Goal: Check status: Check status

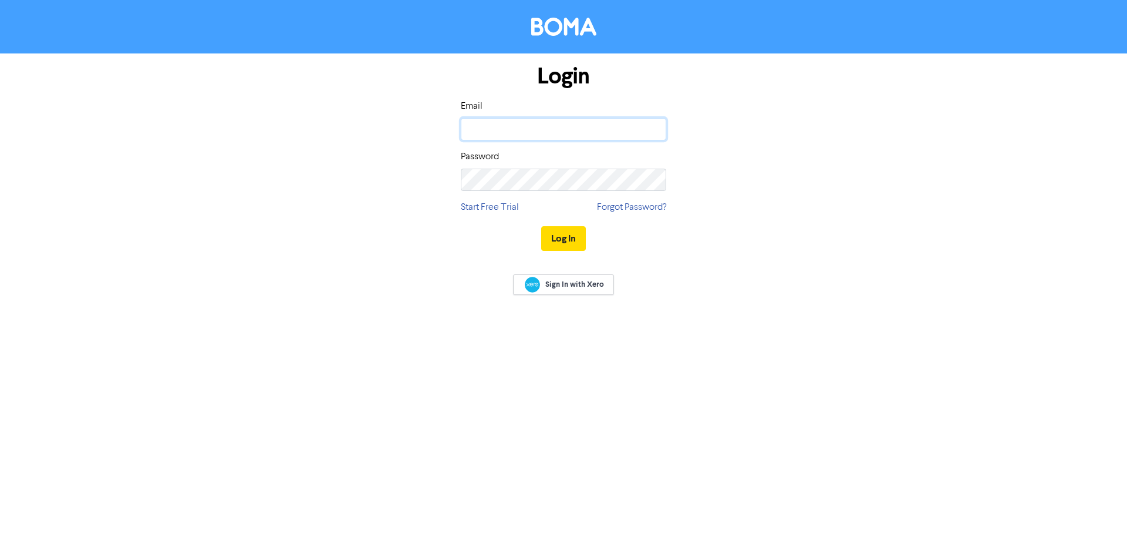
type input "[EMAIL_ADDRESS][DOMAIN_NAME]"
drag, startPoint x: 0, startPoint y: 0, endPoint x: 572, endPoint y: 227, distance: 615.1
click at [571, 228] on button "Log In" at bounding box center [563, 238] width 45 height 25
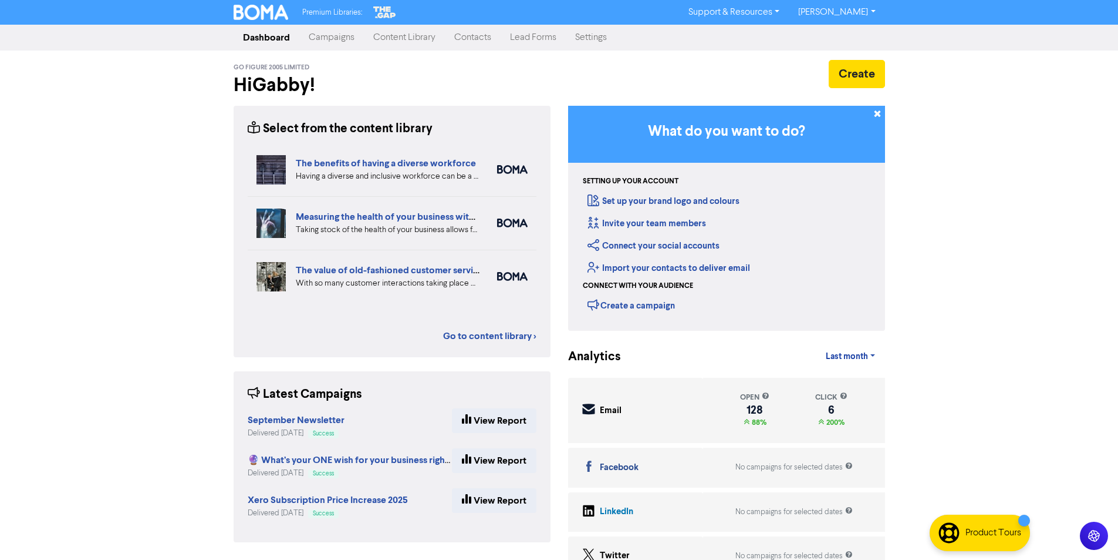
click at [337, 46] on link "Campaigns" at bounding box center [331, 37] width 65 height 23
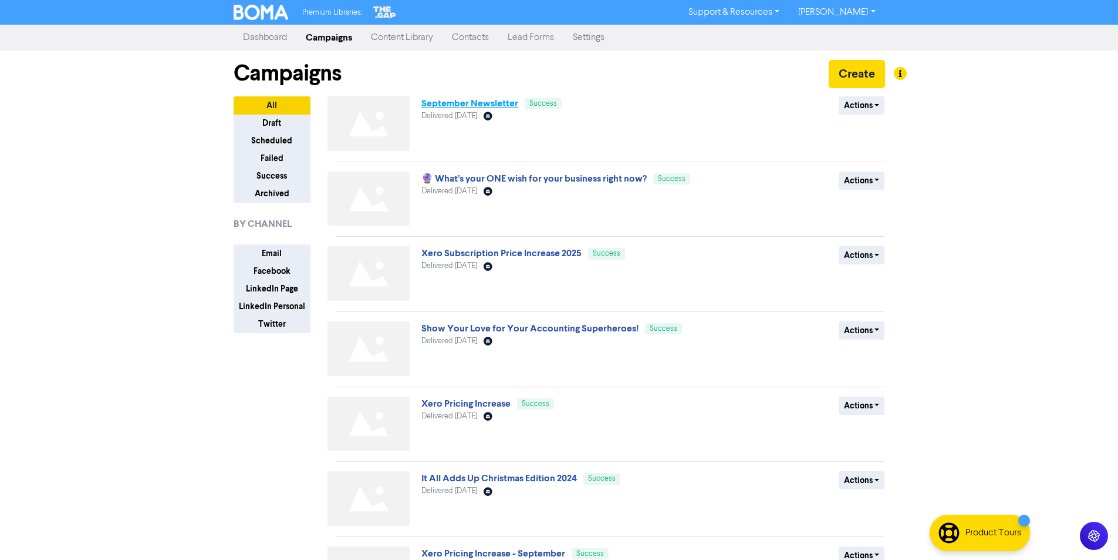
click at [503, 101] on link "September Newsletter" at bounding box center [470, 103] width 97 height 12
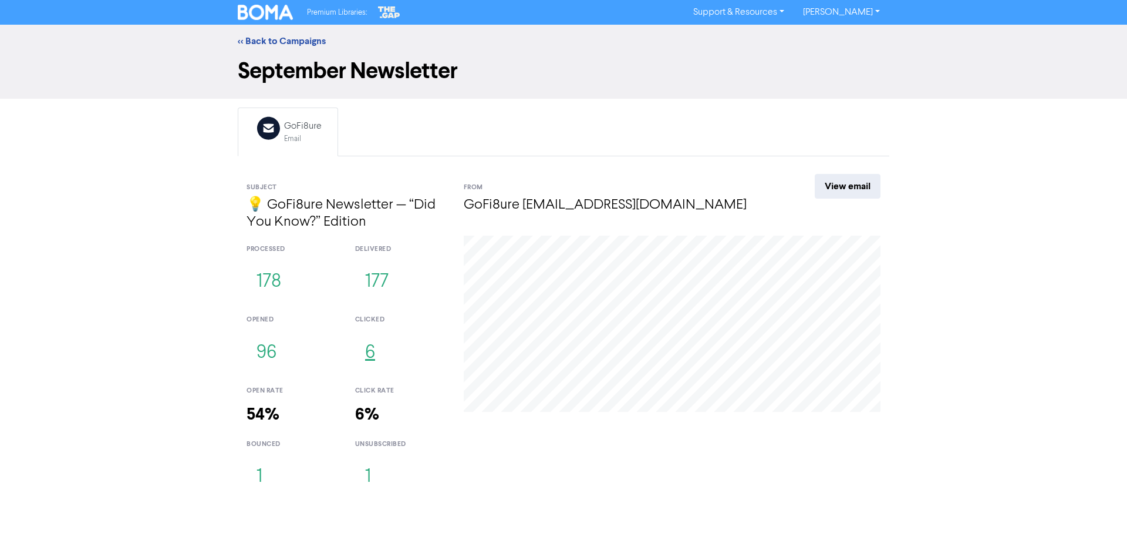
click at [371, 360] on button "6" at bounding box center [370, 352] width 30 height 39
